Goal: Task Accomplishment & Management: Manage account settings

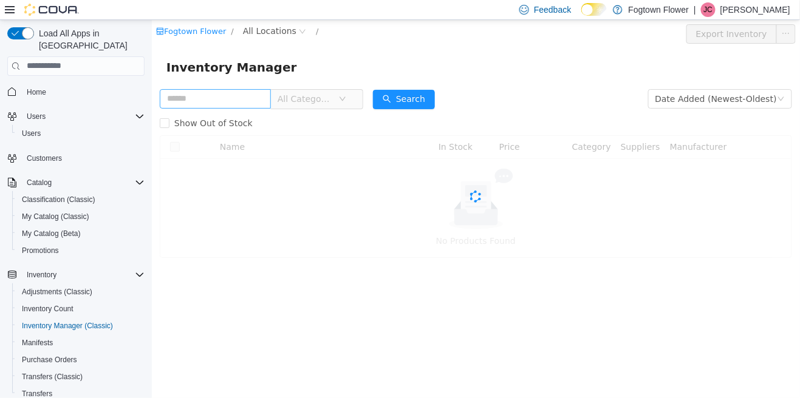
click at [212, 100] on input "text" at bounding box center [214, 98] width 111 height 19
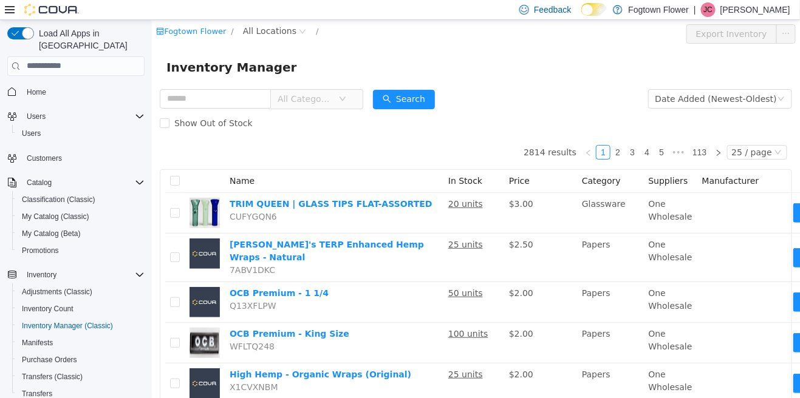
click at [572, 102] on form "All Categories Date Added (Newest-Oldest) Search Show Out of Stock" at bounding box center [475, 110] width 632 height 49
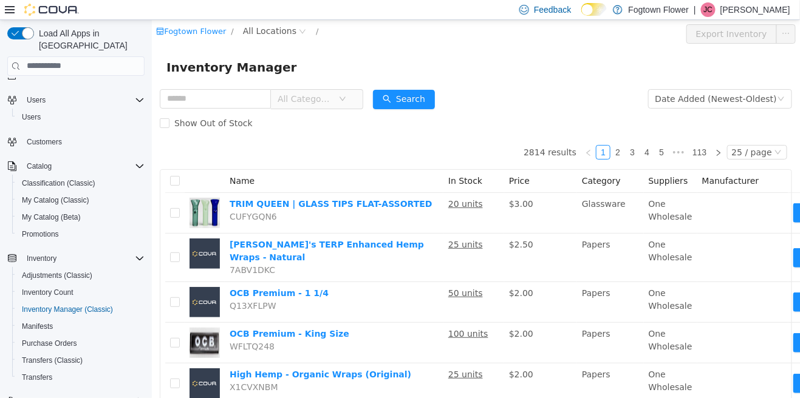
scroll to position [22, 0]
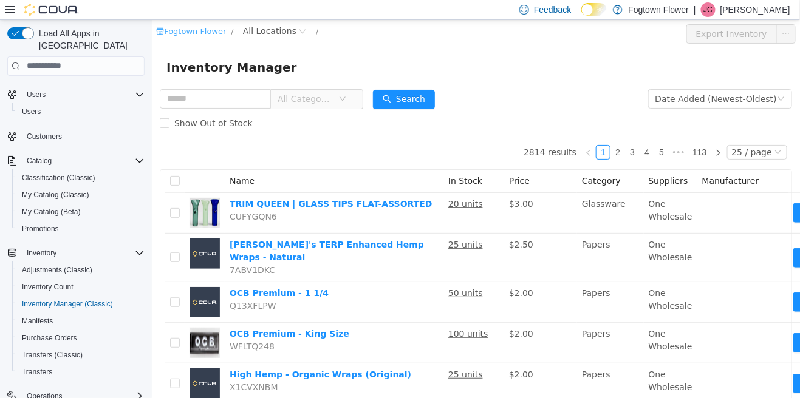
click at [197, 33] on link "Fogtown Flower" at bounding box center [190, 30] width 70 height 9
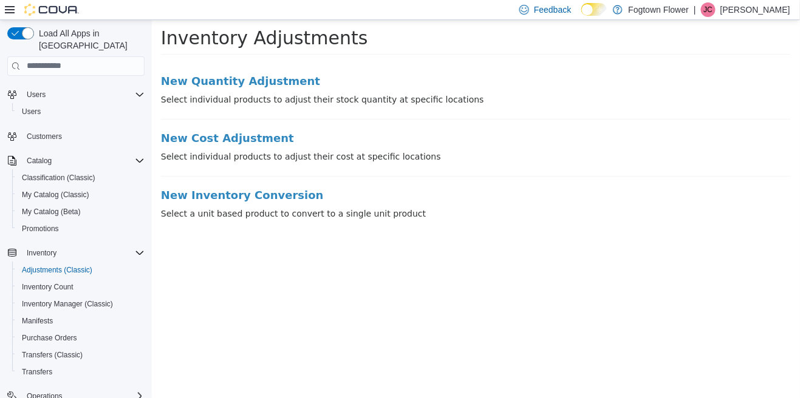
scroll to position [58, 0]
click at [751, 7] on p "[PERSON_NAME]" at bounding box center [755, 9] width 70 height 15
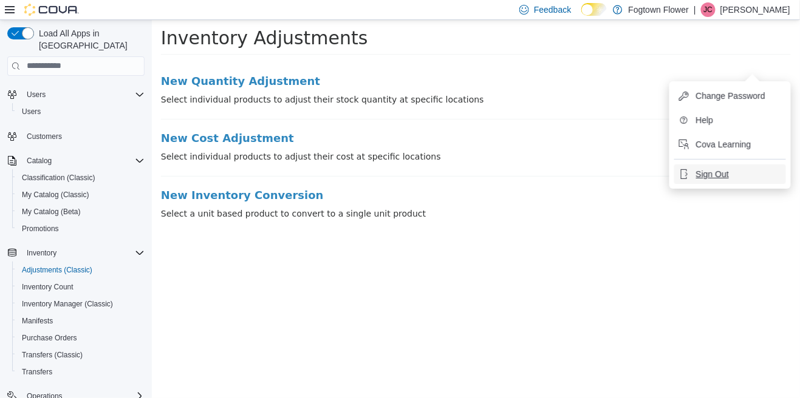
click at [715, 165] on button "Sign Out" at bounding box center [730, 174] width 112 height 19
